Goal: Find specific page/section: Find specific page/section

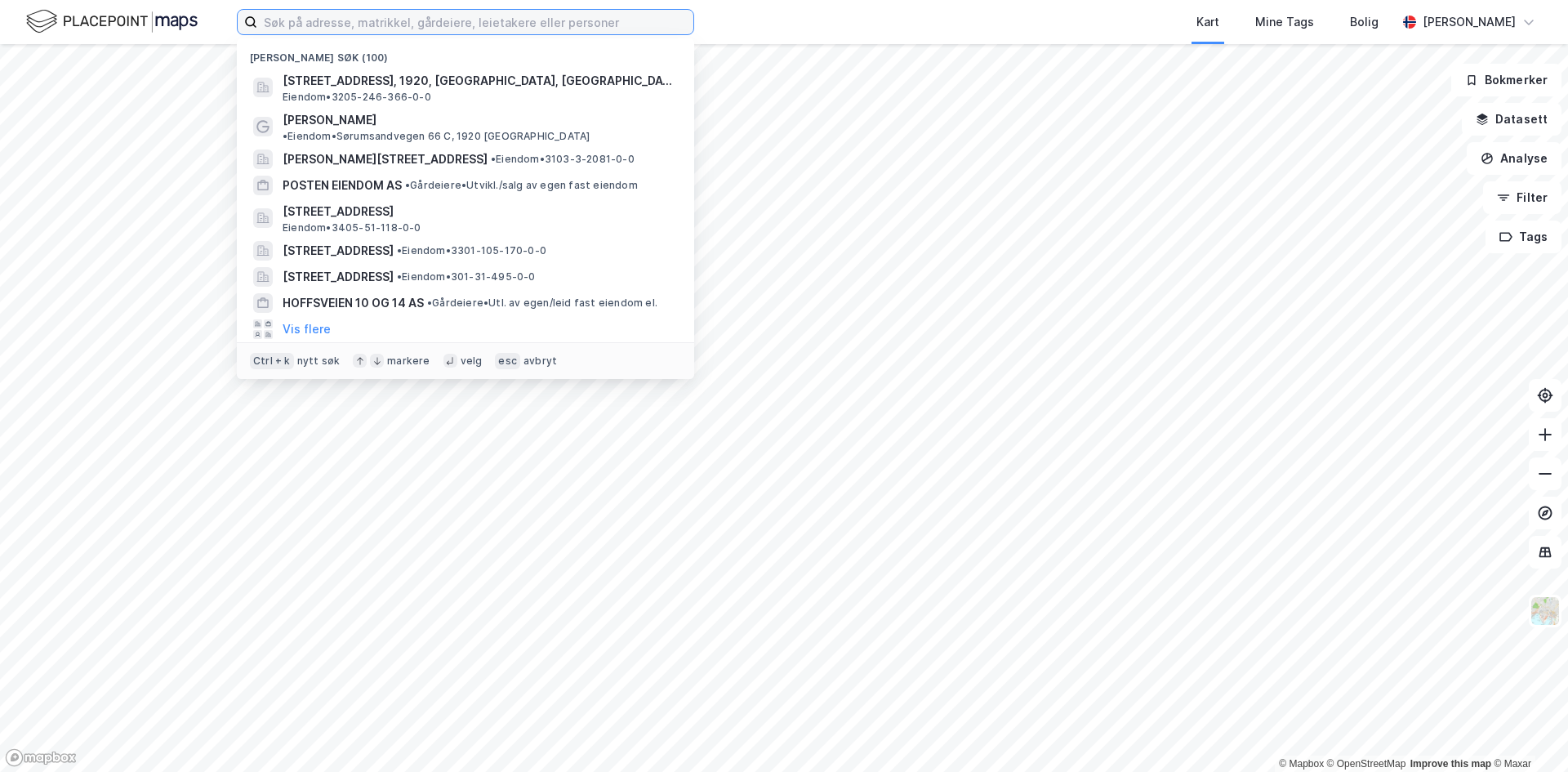
click at [395, 30] on input at bounding box center [476, 21] width 437 height 24
paste input "[STREET_ADDRESS]"
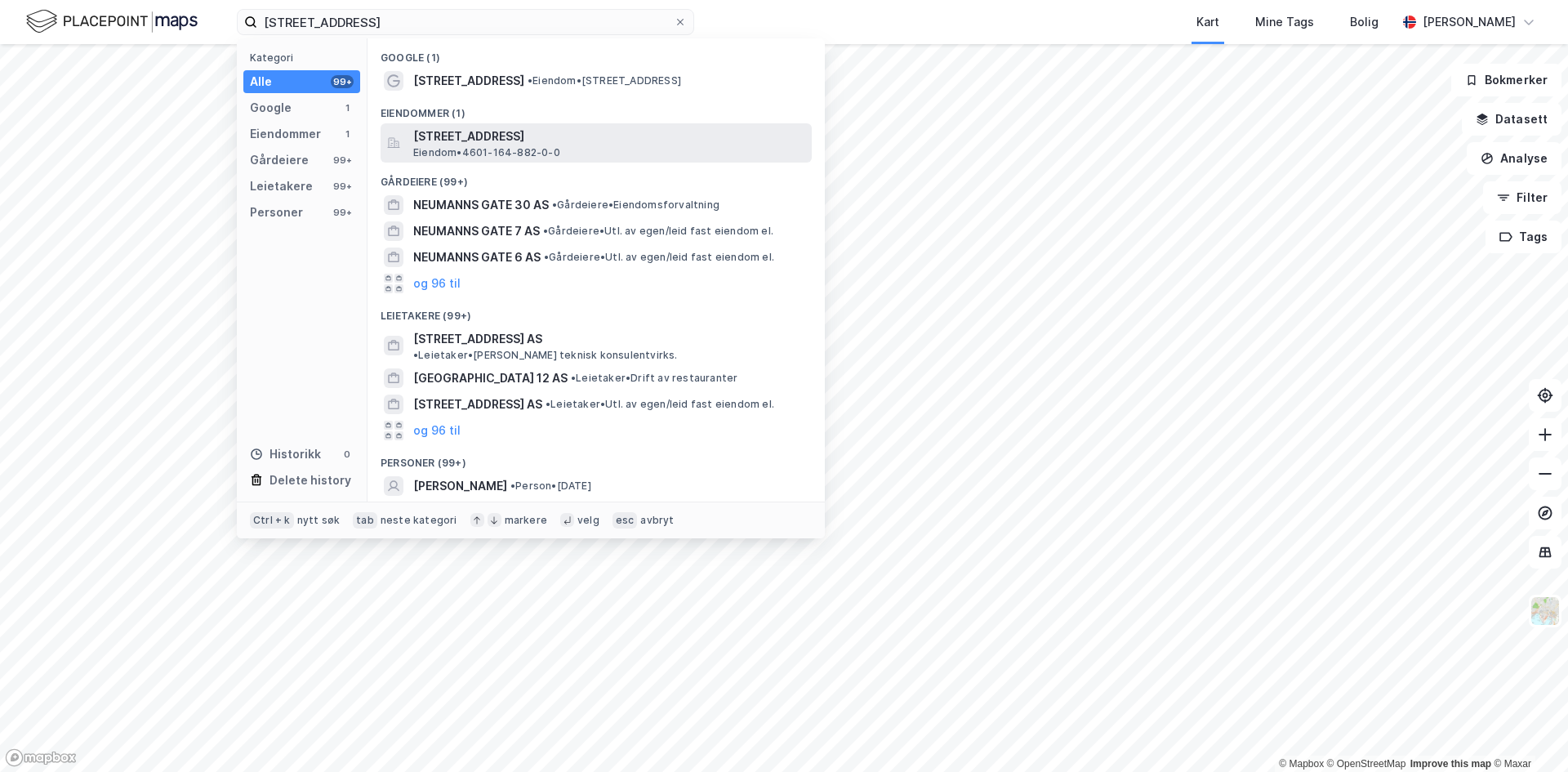
click at [492, 141] on span "[STREET_ADDRESS]" at bounding box center [609, 136] width 392 height 19
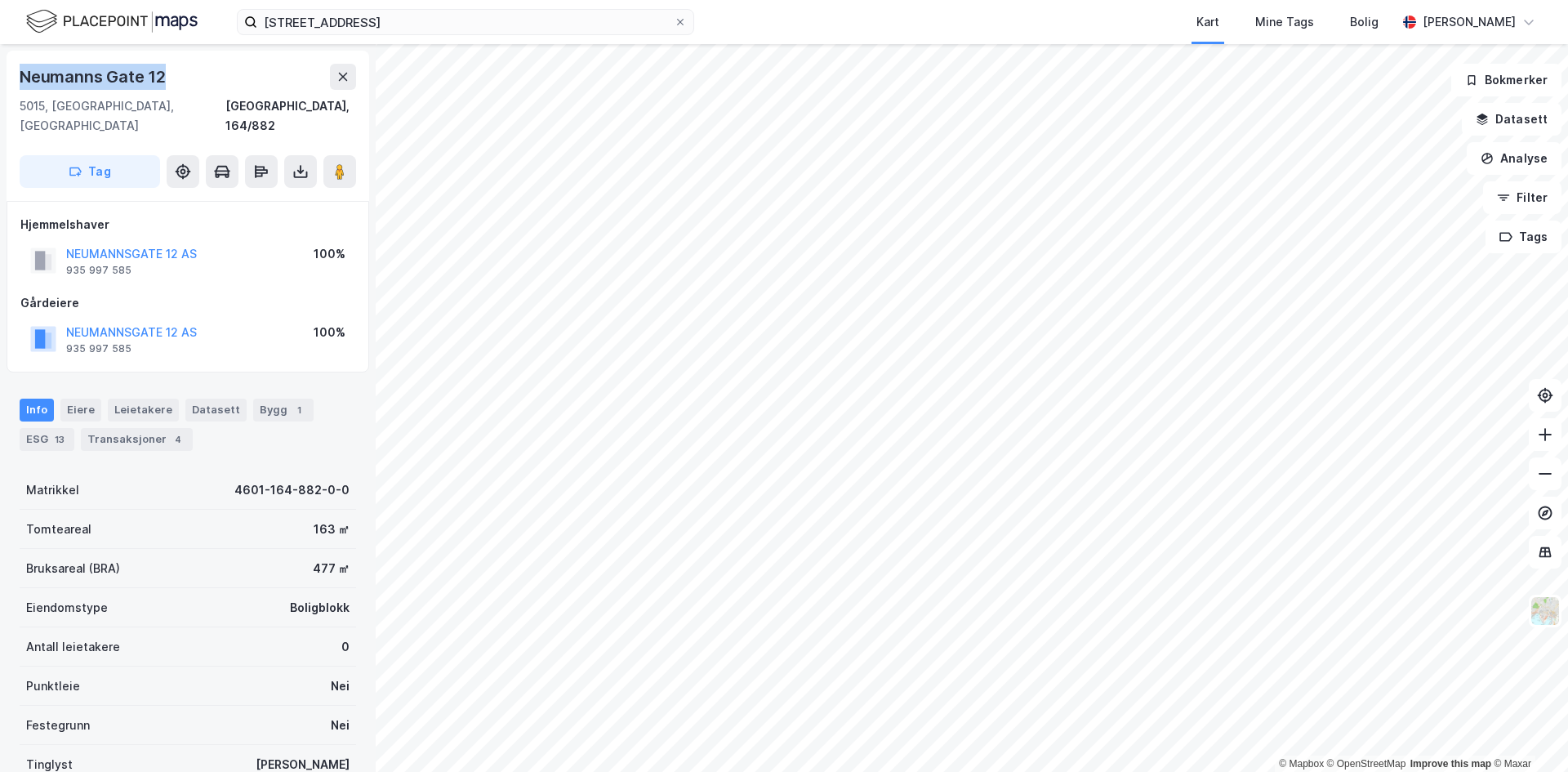
drag, startPoint x: 175, startPoint y: 75, endPoint x: 21, endPoint y: 77, distance: 154.0
click at [21, 77] on div "Neumanns Gate 12" at bounding box center [187, 76] width 336 height 26
copy div "Neumanns Gate 12"
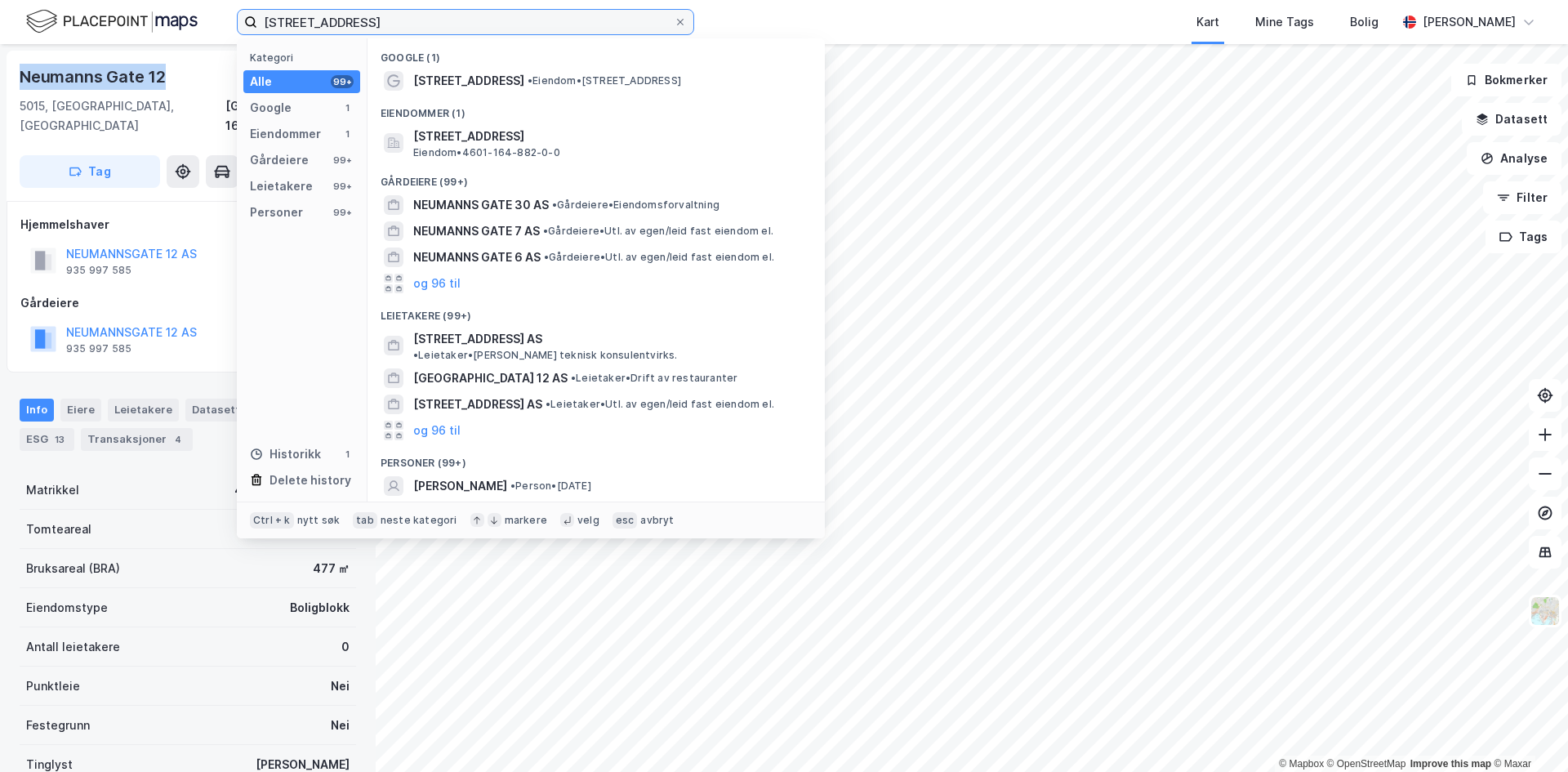
click at [497, 10] on input "Neumanns gate 12" at bounding box center [465, 21] width 416 height 24
paste input "Karvesvingen"
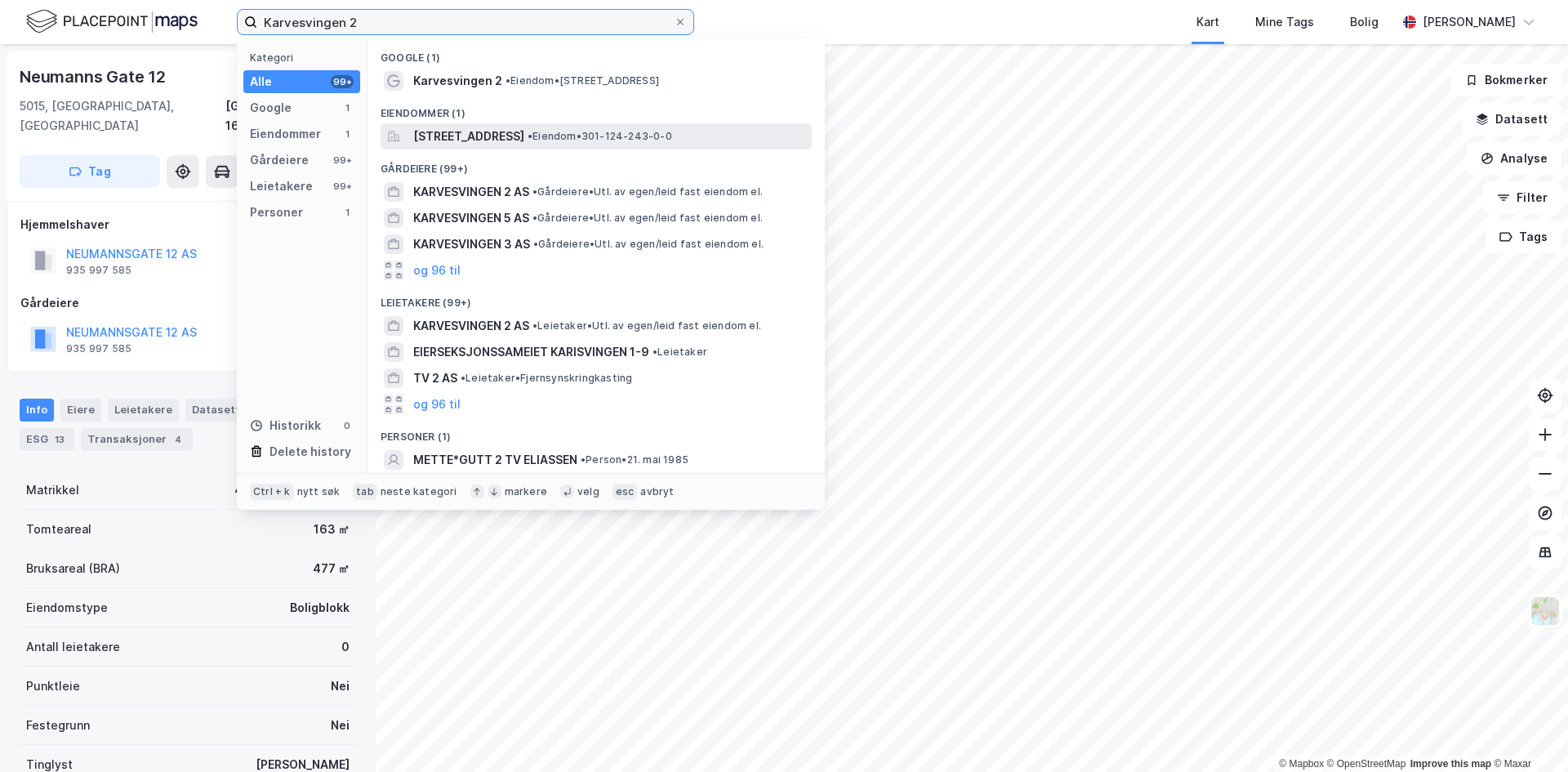
type input "Karvesvingen 2"
click at [498, 135] on span "Karvesvingen 2, 0579, OSLO, OSLO" at bounding box center [469, 136] width 111 height 19
